Goal: Browse casually: Explore the website without a specific task or goal

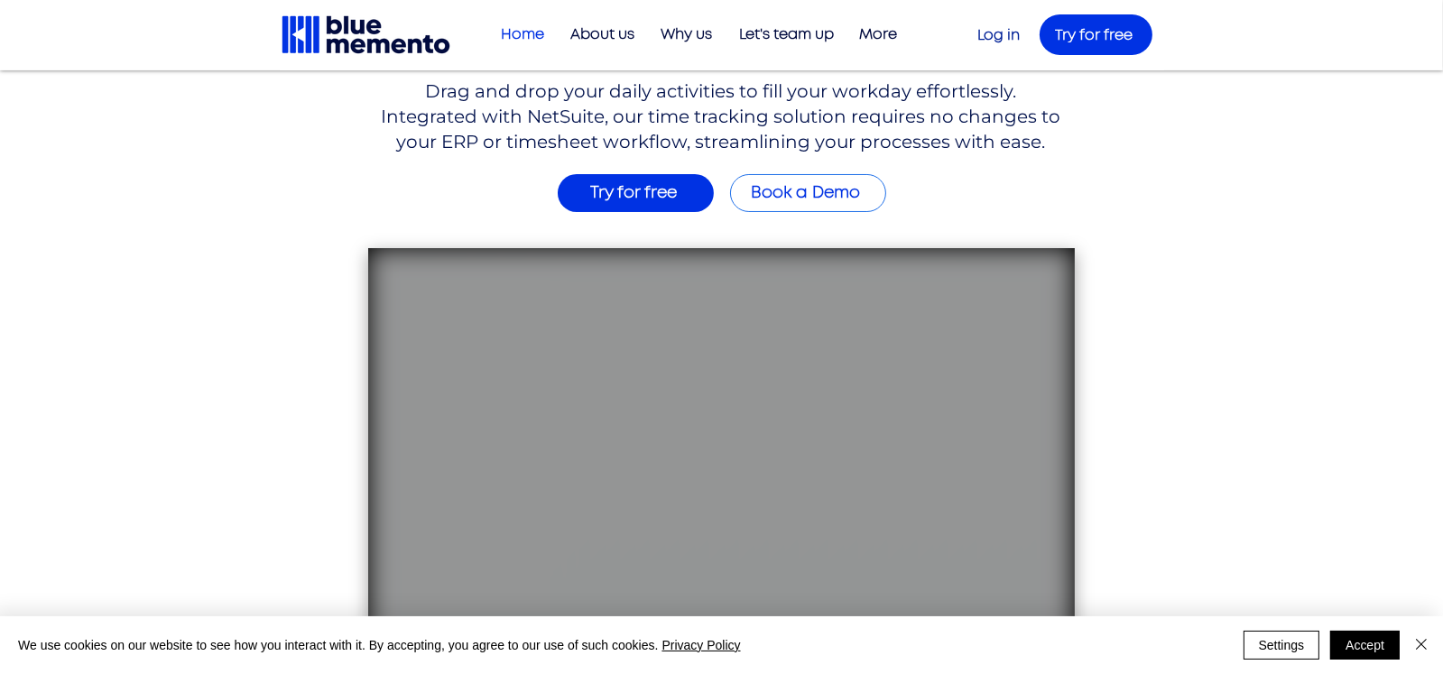
scroll to position [450, 0]
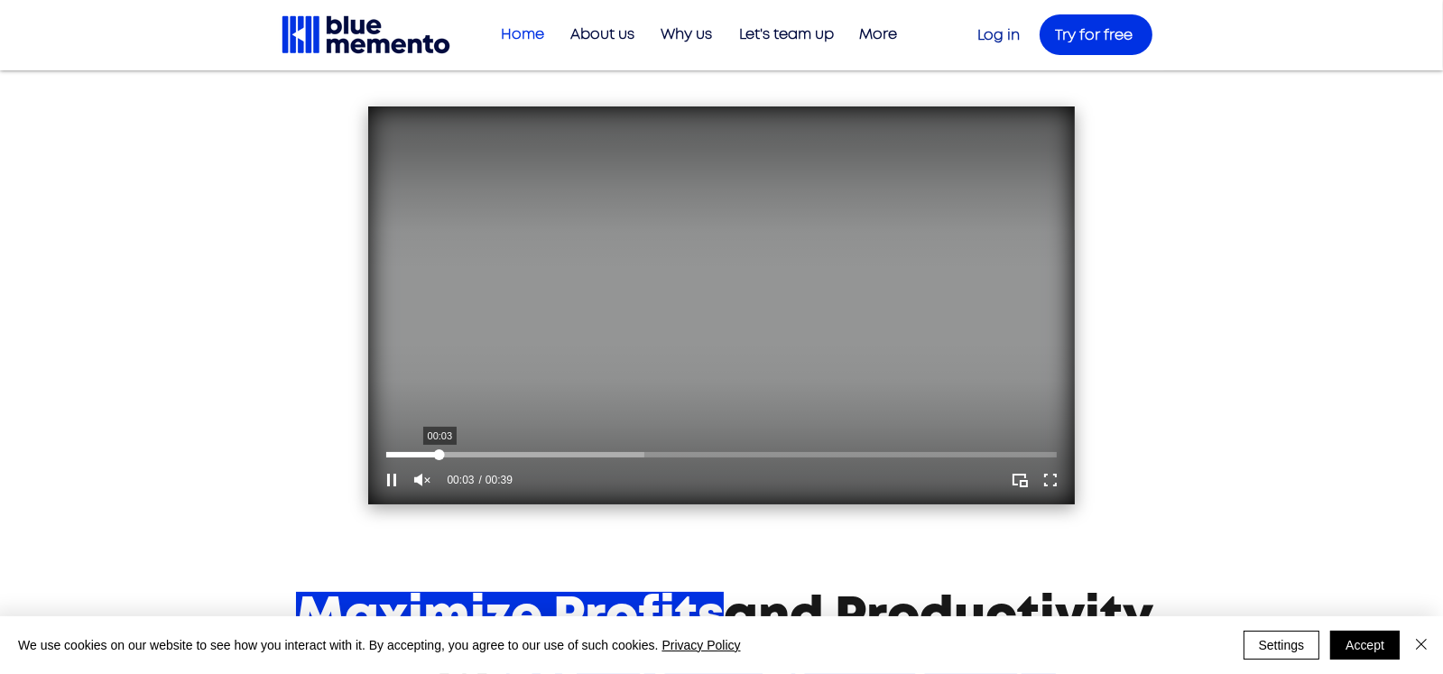
click at [426, 453] on div "Your Video Title Video Player" at bounding box center [721, 454] width 671 height 5
drag, startPoint x: 480, startPoint y: 450, endPoint x: 555, endPoint y: 451, distance: 74.9
click at [481, 452] on div "Your Video Title Video Player" at bounding box center [721, 454] width 671 height 5
click at [555, 452] on div "Your Video Title Video Player" at bounding box center [721, 454] width 671 height 5
click at [633, 454] on div "Your Video Title Video Player" at bounding box center [721, 454] width 671 height 5
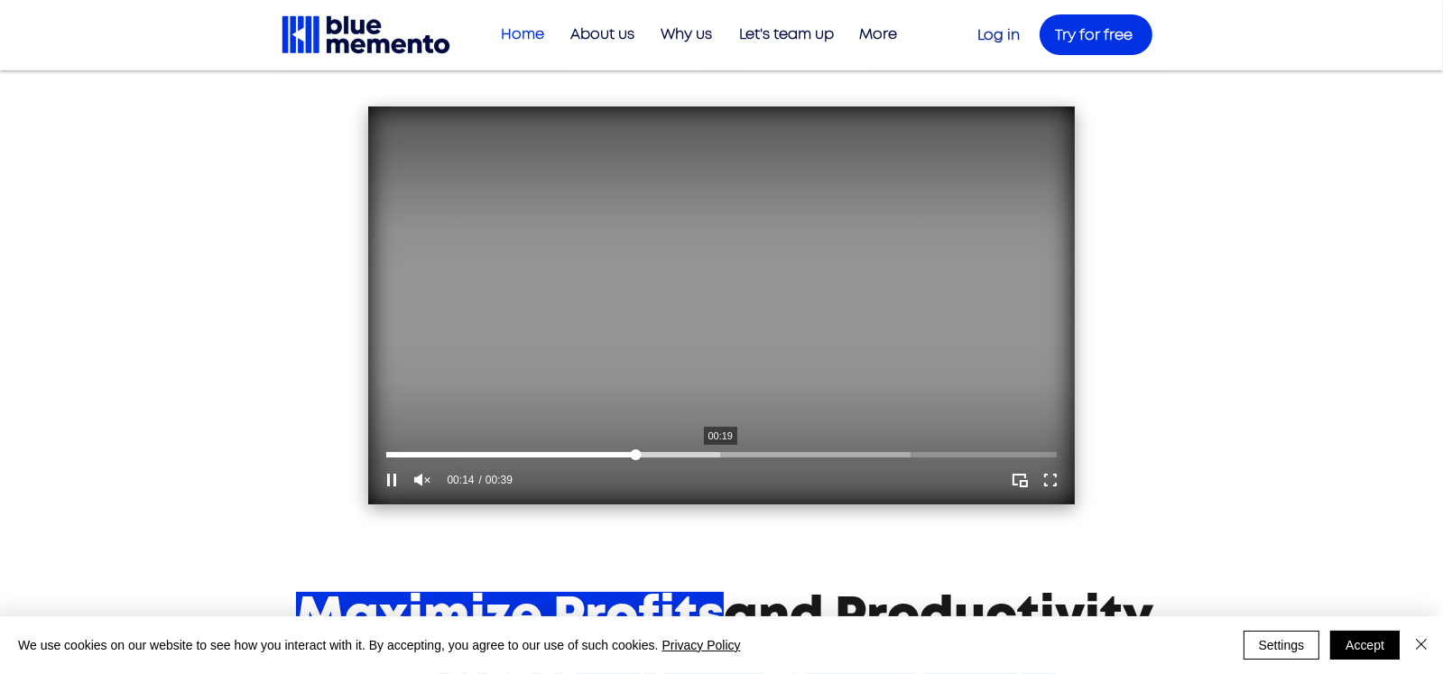
click at [729, 455] on div "Your Video Title Video Player" at bounding box center [721, 454] width 671 height 5
click at [803, 455] on div "Your Video Title Video Player" at bounding box center [721, 454] width 671 height 5
click at [851, 460] on div "Your Video Title Video Player" at bounding box center [721, 455] width 671 height 14
click at [888, 461] on div "Your Video Title Video Player" at bounding box center [721, 455] width 671 height 14
click at [711, 454] on div "Your Video Title Video Player" at bounding box center [721, 454] width 671 height 5
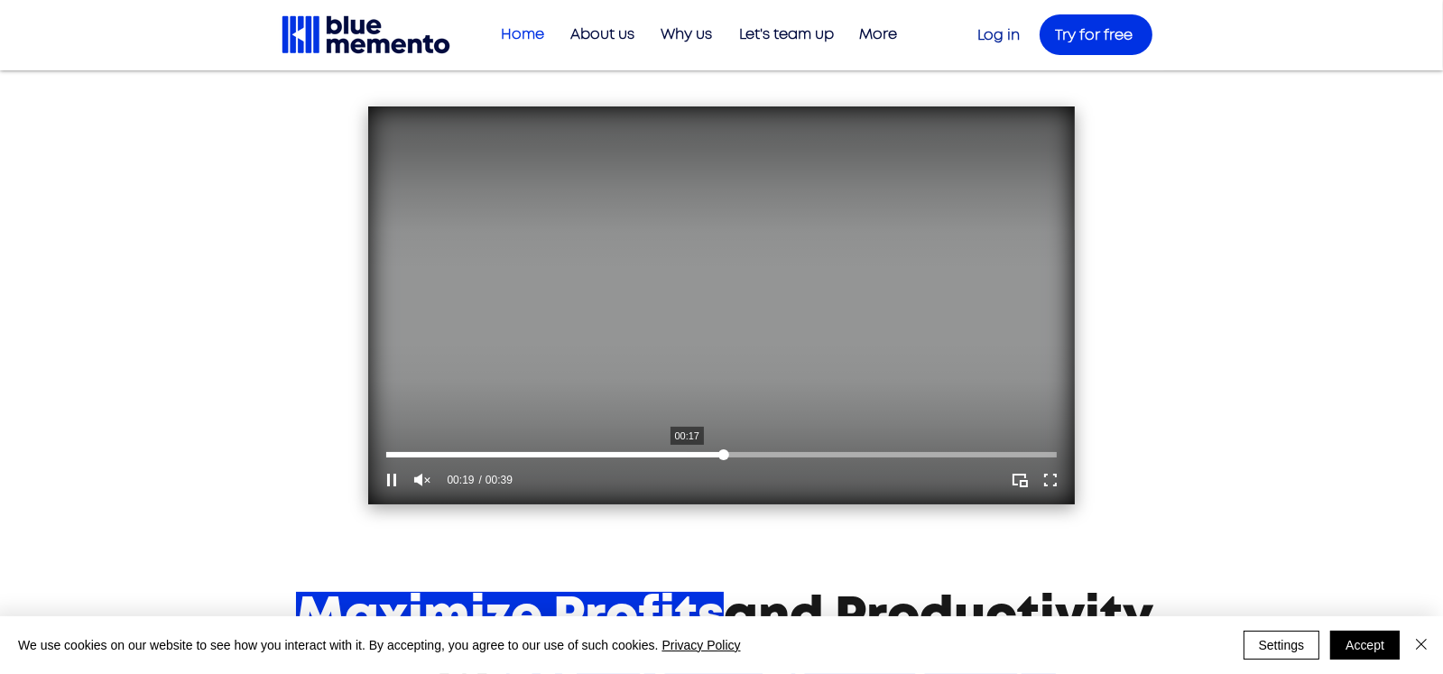
click at [684, 455] on div "Your Video Title Video Player" at bounding box center [721, 454] width 671 height 5
click at [772, 457] on div "Your Video Title Video Player" at bounding box center [721, 454] width 671 height 5
click at [807, 457] on div "Your Video Title Video Player" at bounding box center [721, 454] width 671 height 5
click at [843, 456] on div "Your Video Title Video Player" at bounding box center [721, 454] width 671 height 5
click at [877, 455] on div "Your Video Title Video Player" at bounding box center [721, 454] width 671 height 5
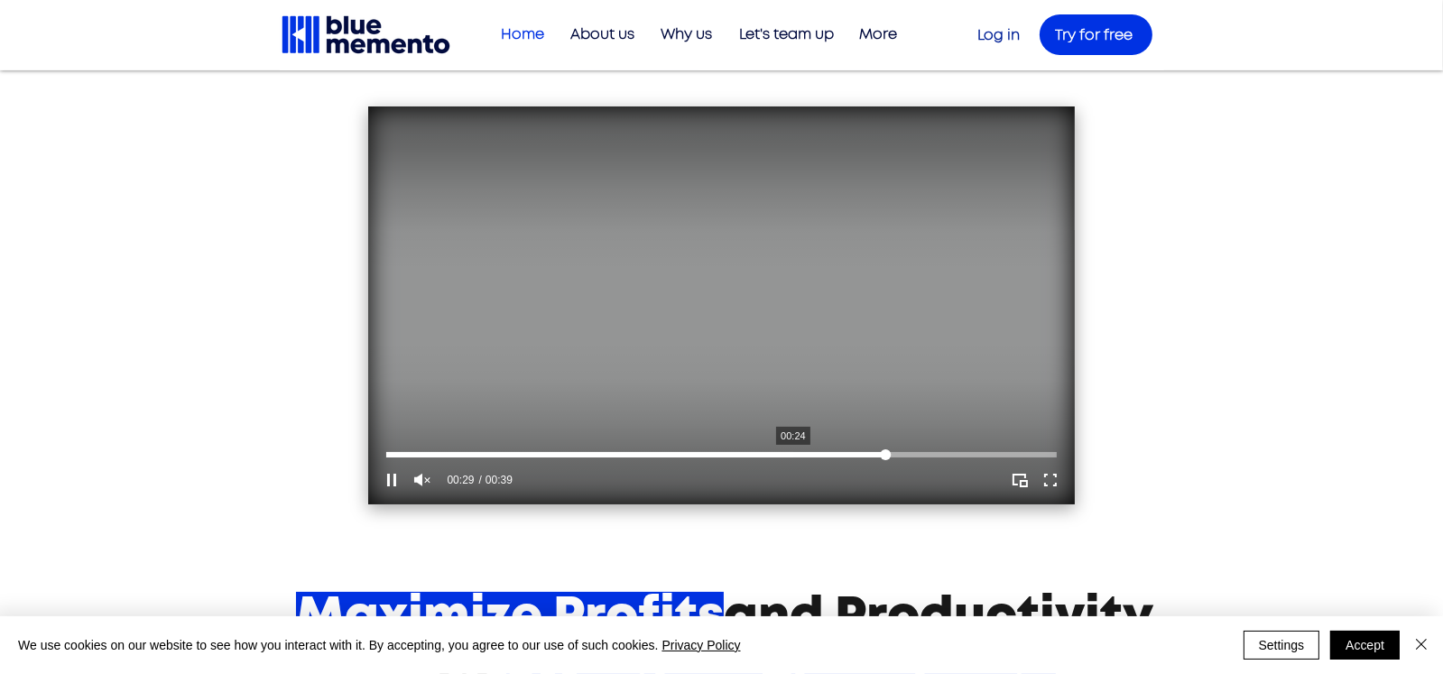
click at [680, 458] on div "Your Video Title Video Player" at bounding box center [721, 454] width 671 height 5
click at [560, 461] on div "Your Video Title Video Player" at bounding box center [721, 455] width 671 height 14
click at [621, 458] on div "Your Video Title Video Player" at bounding box center [721, 454] width 671 height 5
click at [679, 458] on div "Your Video Title Video Player" at bounding box center [721, 454] width 671 height 5
click at [750, 456] on div "Your Video Title Video Player" at bounding box center [721, 454] width 671 height 5
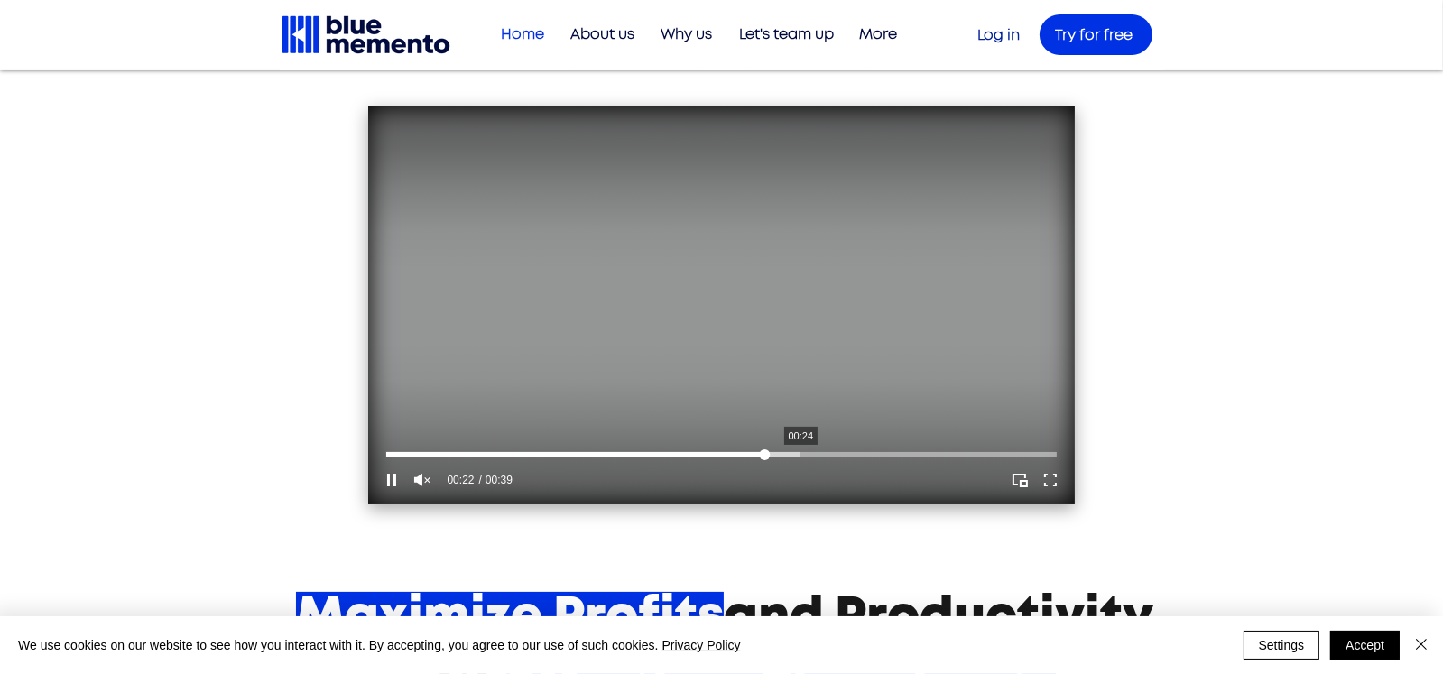
click at [801, 452] on div "Your Video Title Video Player" at bounding box center [721, 454] width 671 height 5
click at [858, 452] on div "Your Video Title Video Player" at bounding box center [721, 454] width 671 height 5
click at [912, 448] on div "Your Video Title Video Player" at bounding box center [721, 455] width 671 height 14
click at [960, 448] on div "Your Video Title Video Player" at bounding box center [721, 455] width 671 height 14
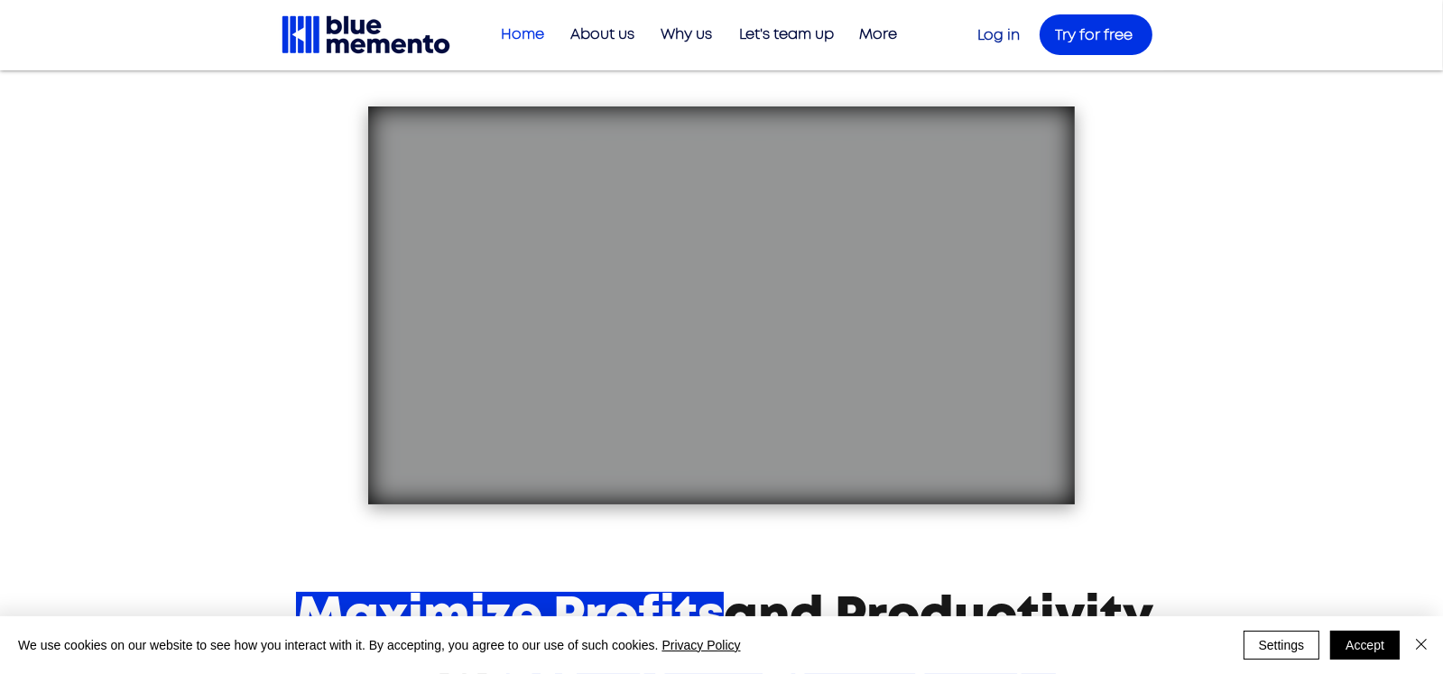
click at [232, 370] on div "main content" at bounding box center [721, 77] width 1443 height 914
drag, startPoint x: 55, startPoint y: 355, endPoint x: 84, endPoint y: 323, distance: 42.8
click at [55, 355] on div "main content" at bounding box center [721, 77] width 1443 height 914
